Goal: Use online tool/utility: Utilize a website feature to perform a specific function

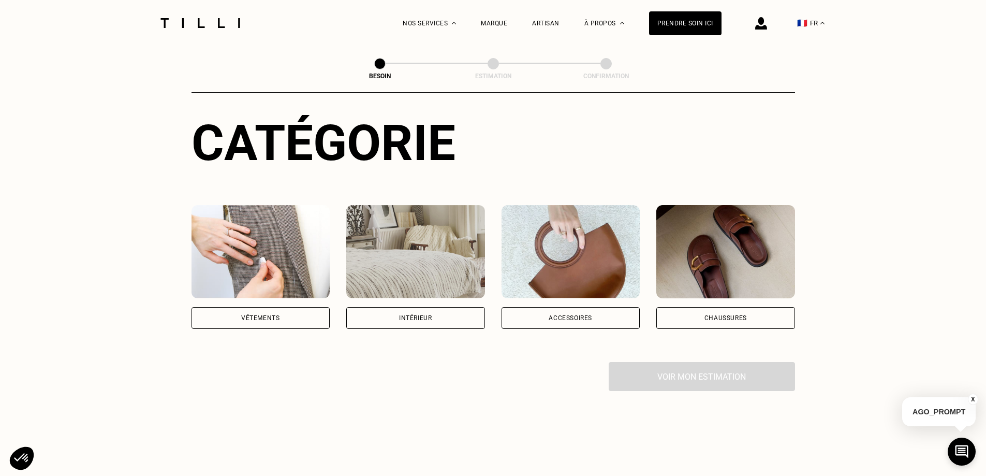
scroll to position [155, 0]
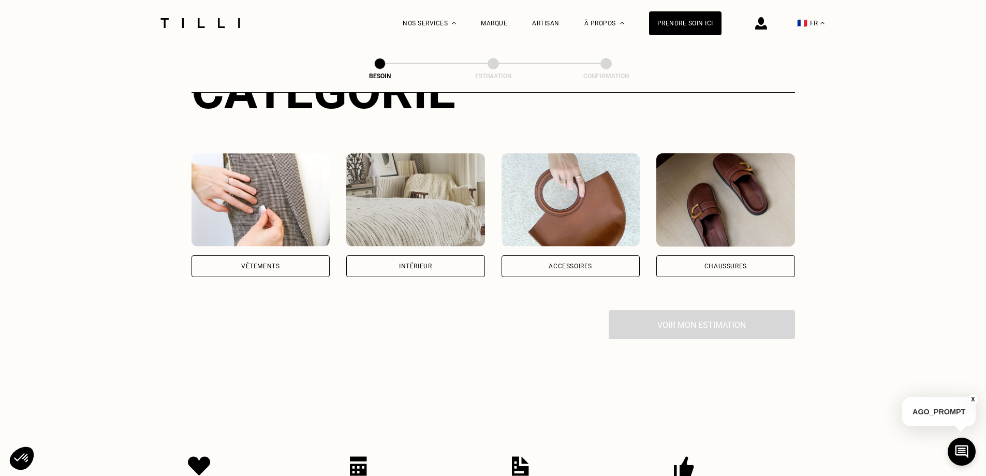
click at [281, 255] on div "Vêtements" at bounding box center [261, 266] width 139 height 22
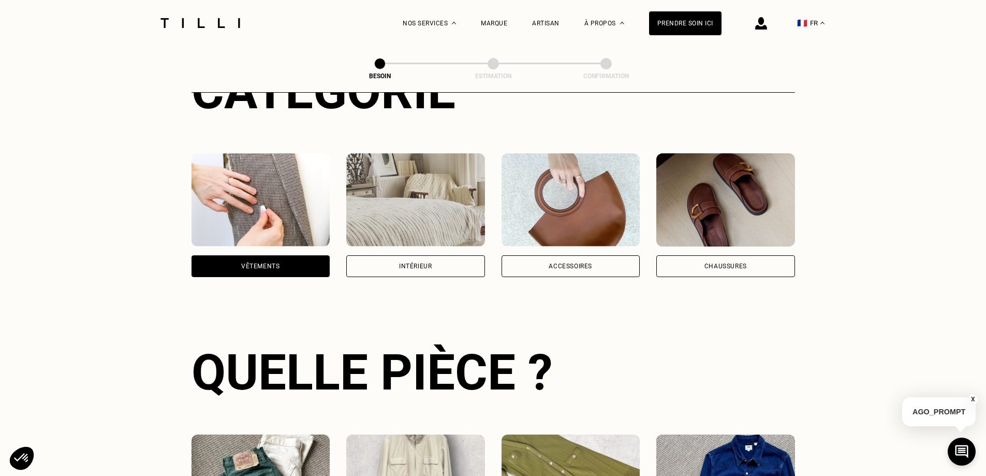
scroll to position [339, 0]
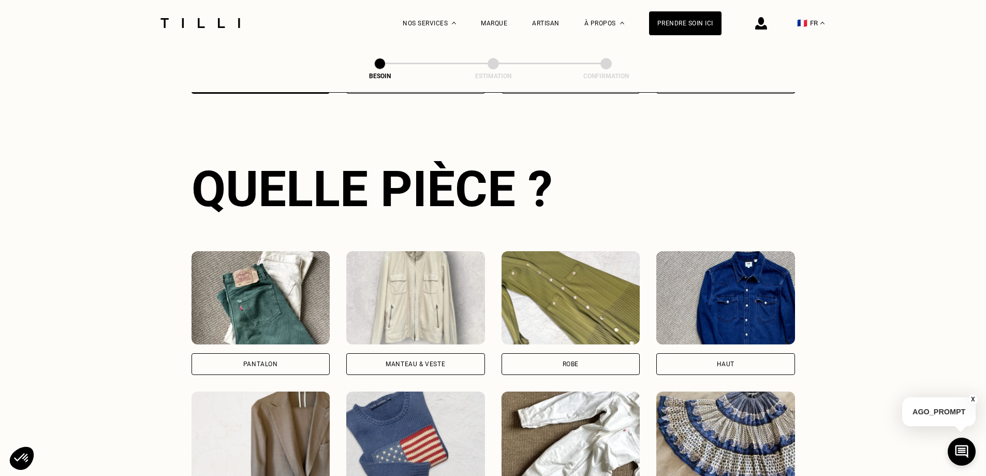
click at [401, 361] on div "Manteau & Veste" at bounding box center [416, 364] width 60 height 6
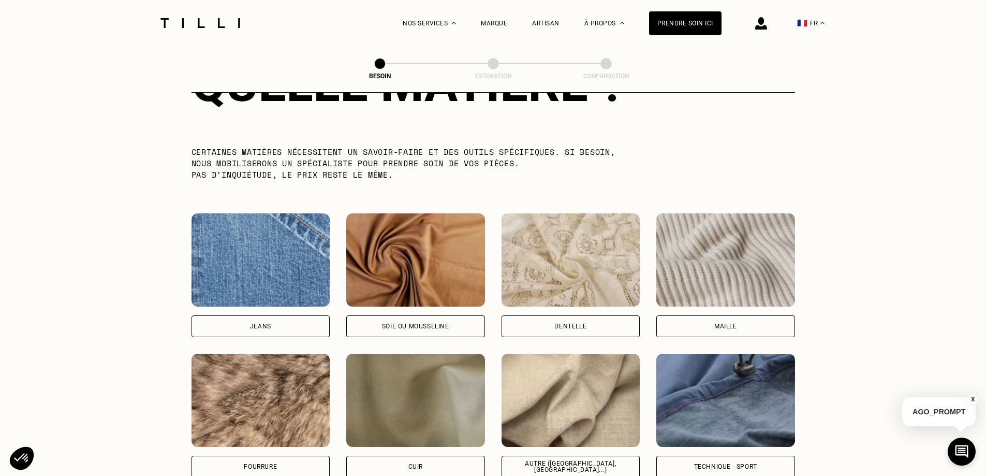
scroll to position [1057, 0]
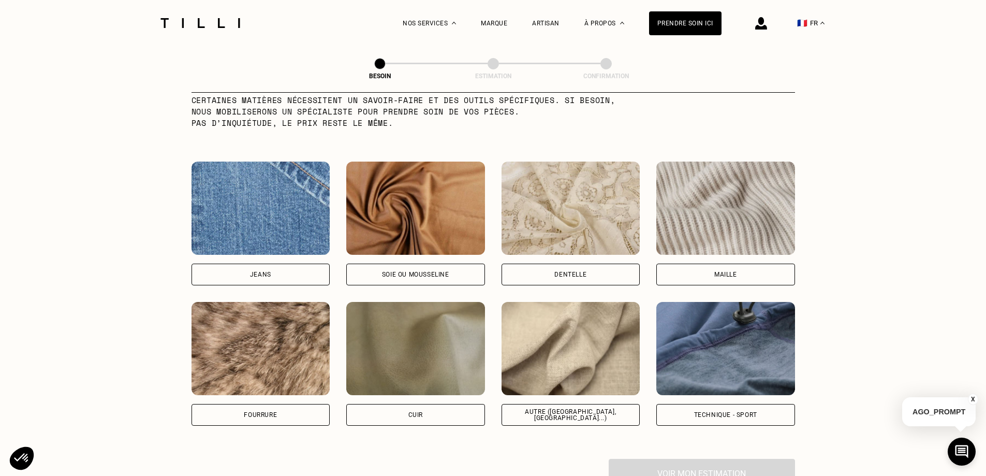
click at [554, 409] on div "Autre ([GEOGRAPHIC_DATA], [GEOGRAPHIC_DATA]...)" at bounding box center [571, 415] width 121 height 12
select select "FR"
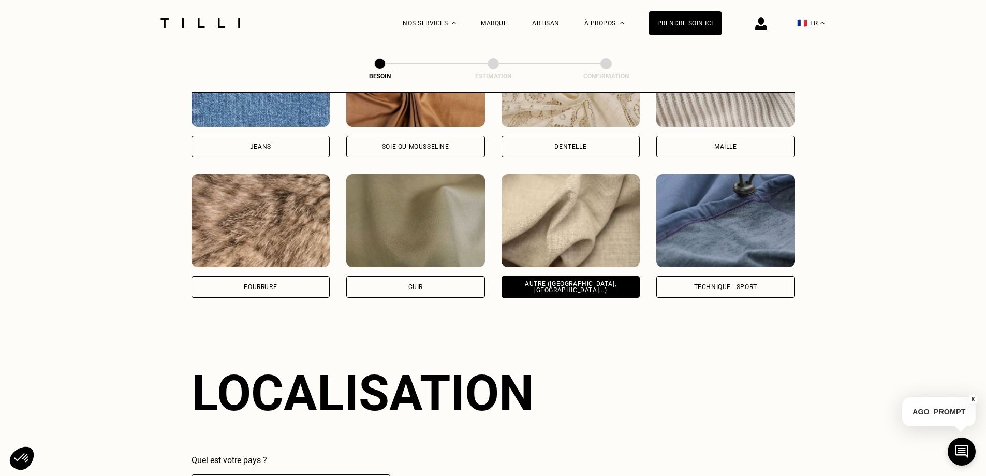
scroll to position [1341, 0]
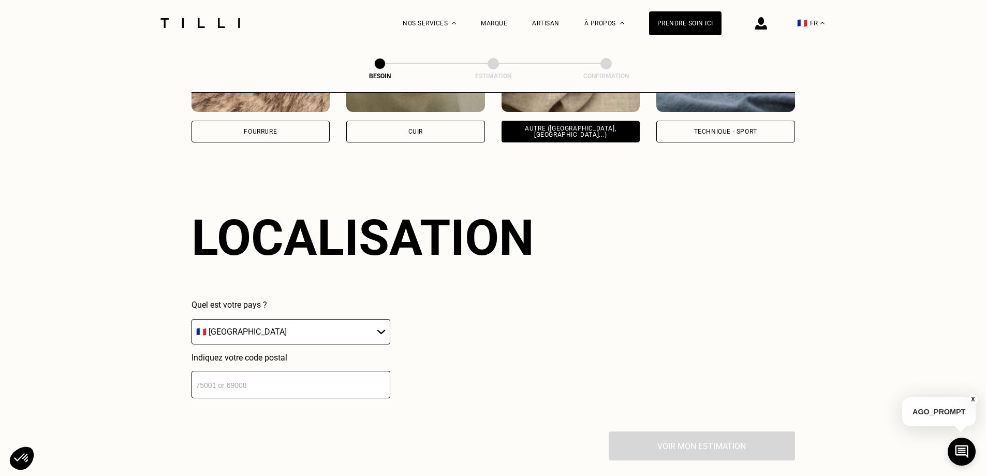
click at [209, 381] on input "number" at bounding box center [291, 384] width 199 height 27
type input "31100"
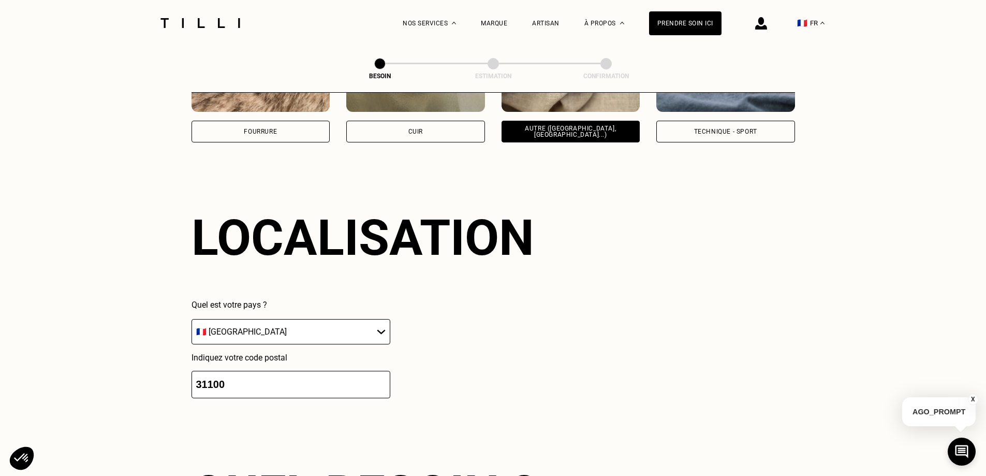
scroll to position [1651, 0]
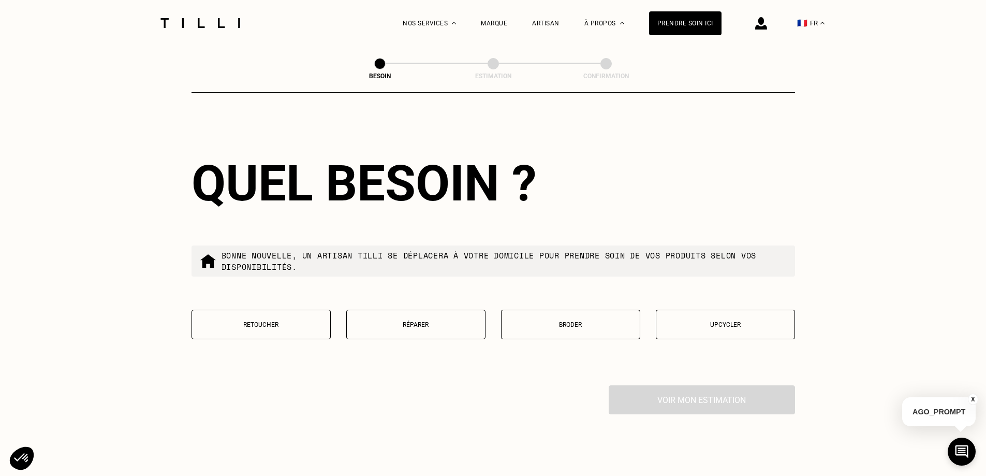
click at [262, 323] on p "Retoucher" at bounding box center [261, 324] width 128 height 7
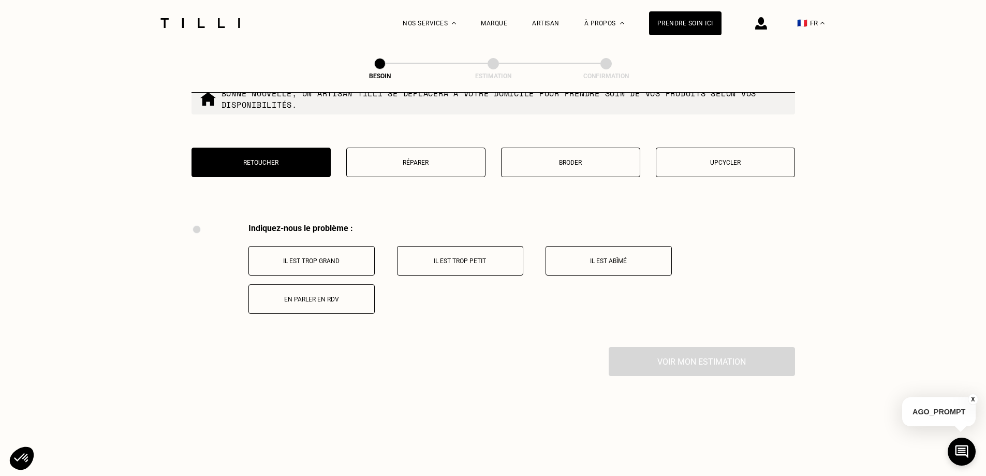
scroll to position [1761, 0]
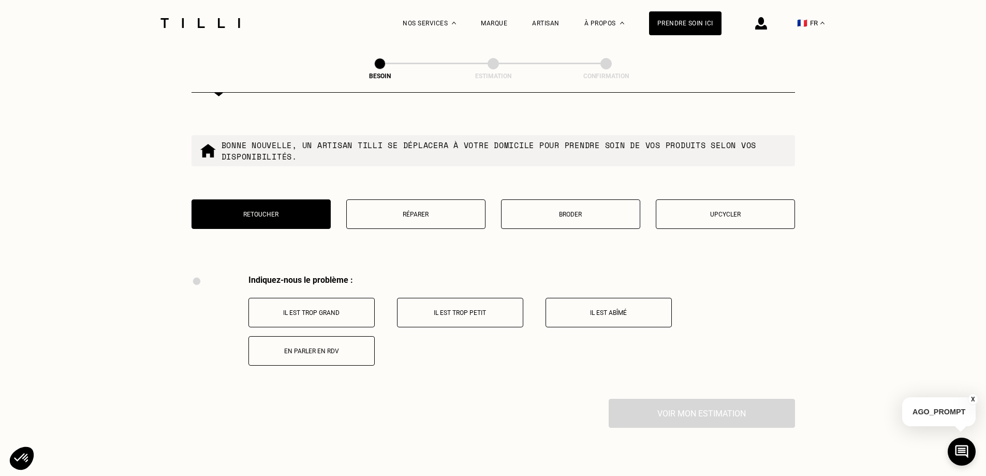
click at [323, 309] on p "Il est trop grand" at bounding box center [311, 312] width 115 height 7
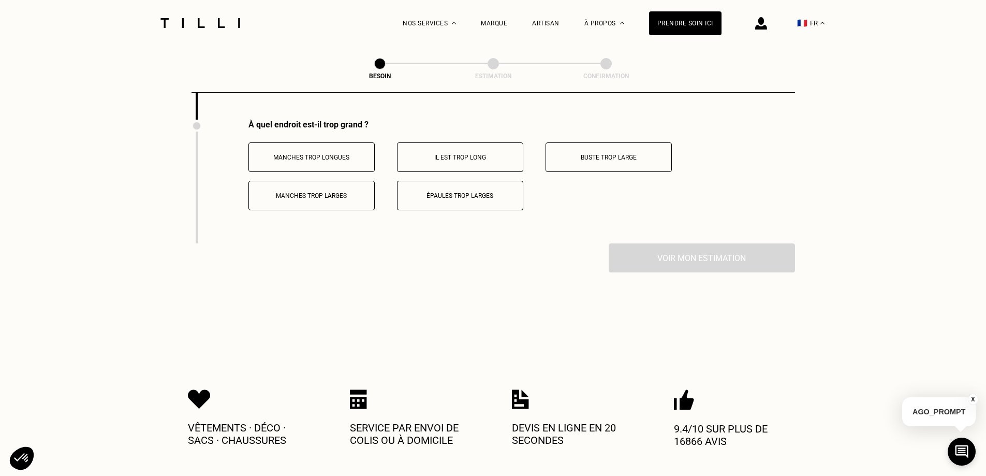
scroll to position [1885, 0]
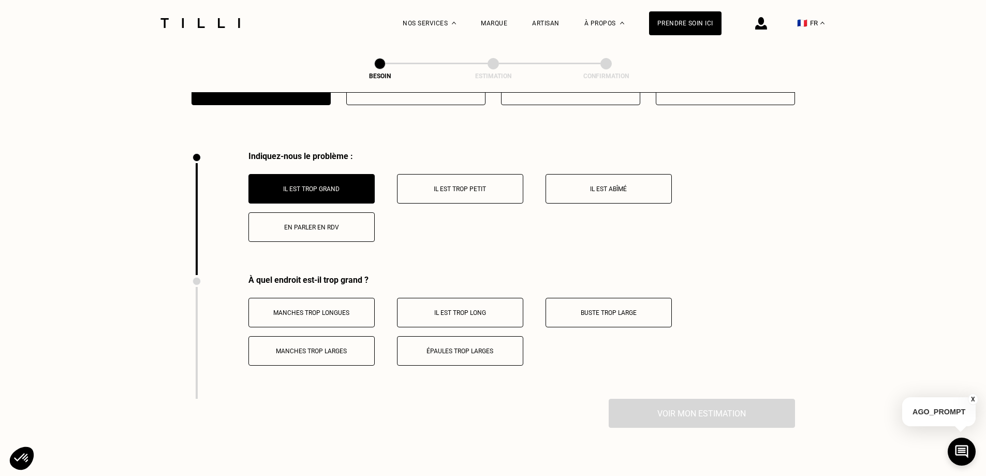
click at [326, 310] on p "Manches trop longues" at bounding box center [311, 312] width 115 height 7
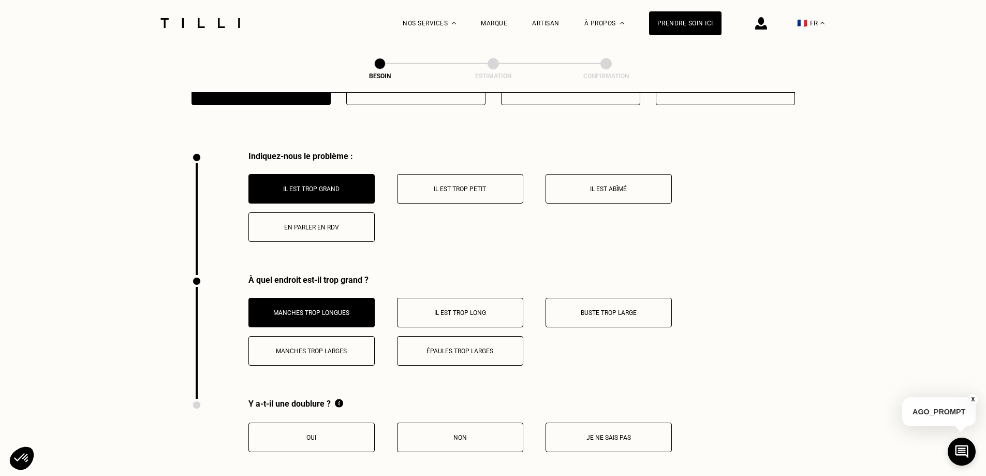
scroll to position [1937, 0]
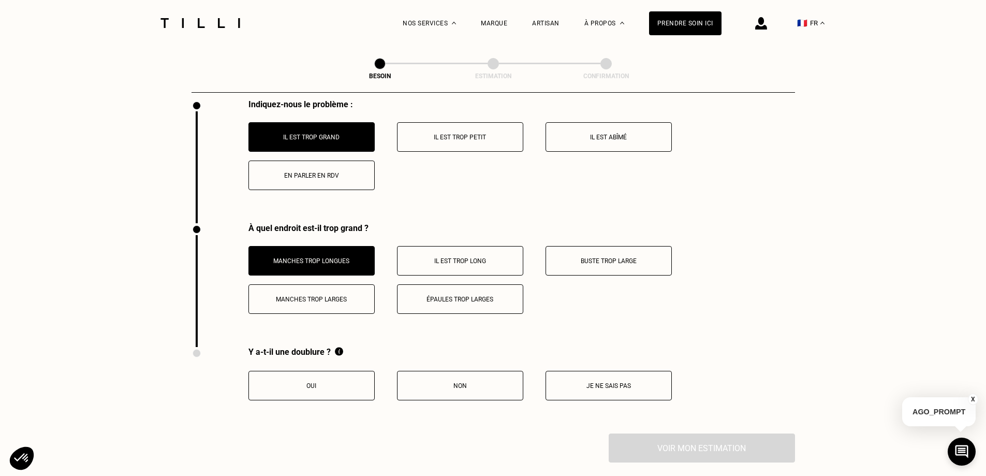
click at [341, 383] on p "Oui" at bounding box center [311, 385] width 115 height 7
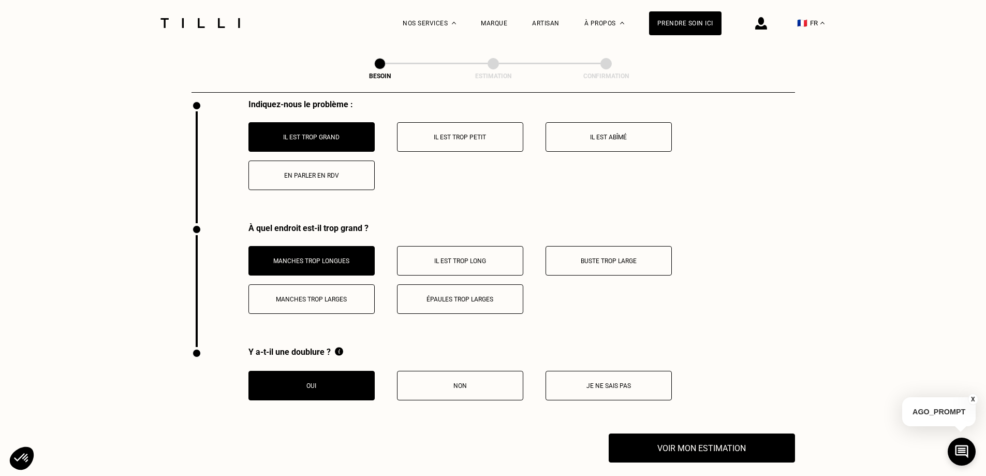
scroll to position [1989, 0]
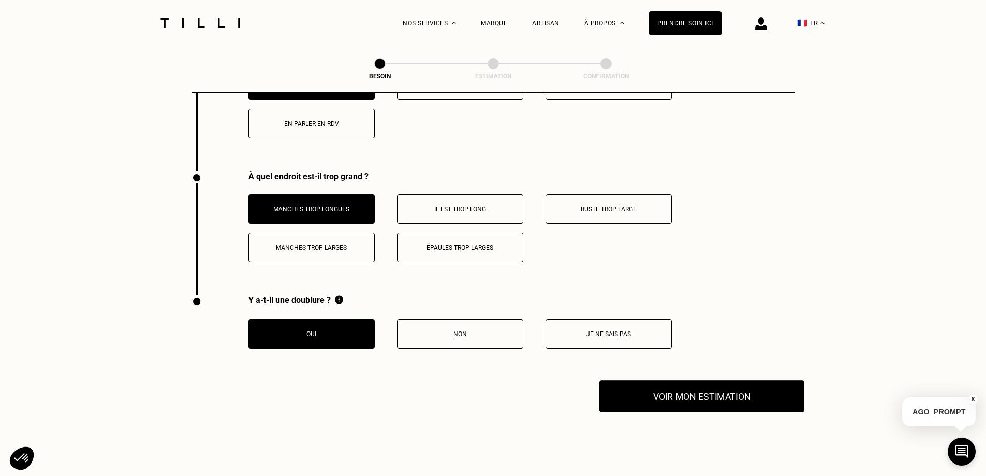
click at [718, 397] on button "Voir mon estimation" at bounding box center [702, 396] width 205 height 32
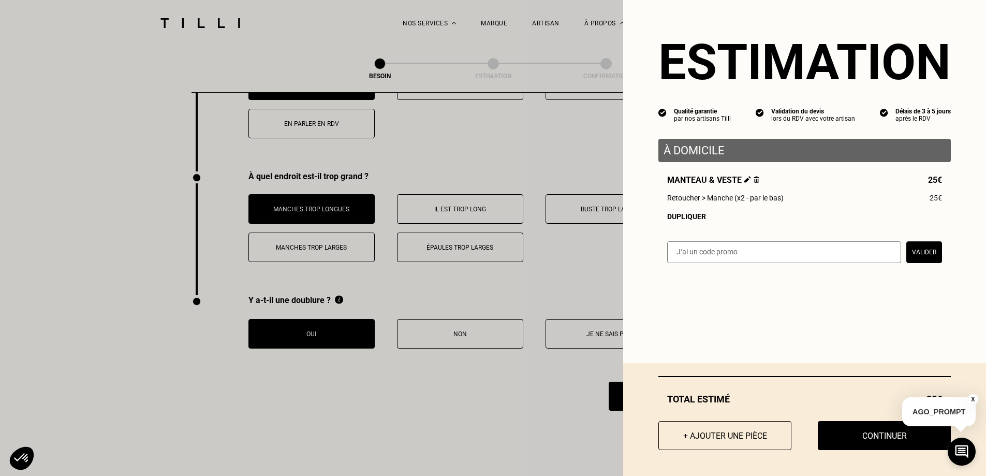
click at [729, 437] on button "+ Ajouter une pièce" at bounding box center [725, 435] width 133 height 29
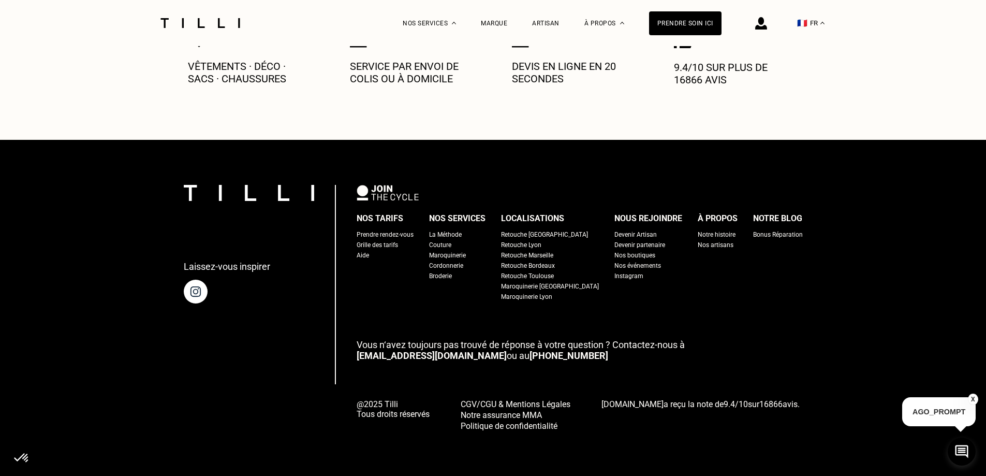
scroll to position [0, 0]
